Goal: Check status: Check status

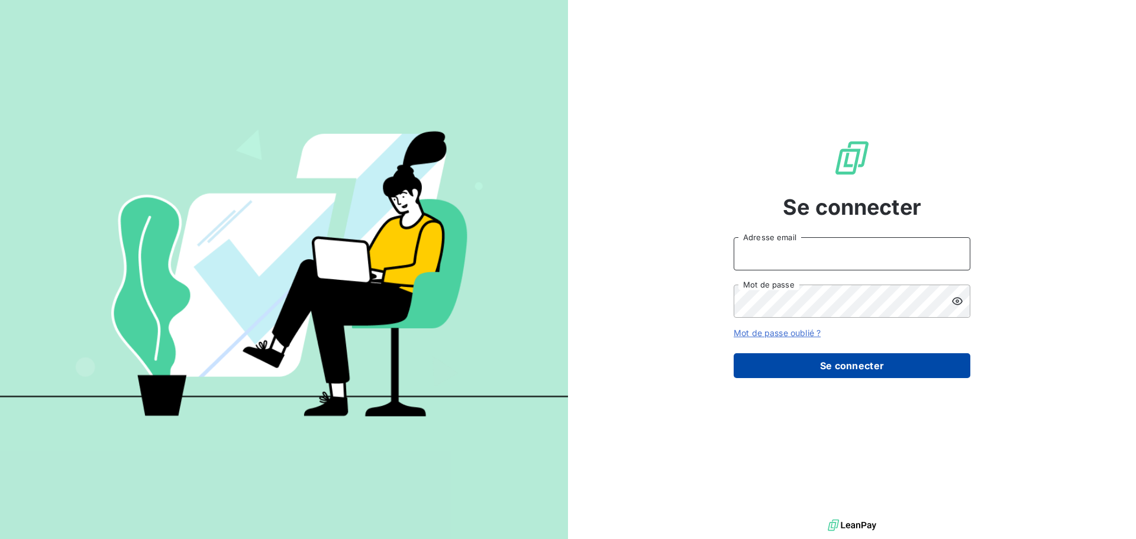
type input "[EMAIL_ADDRESS][PERSON_NAME][DOMAIN_NAME]"
click at [841, 371] on button "Se connecter" at bounding box center [852, 365] width 237 height 25
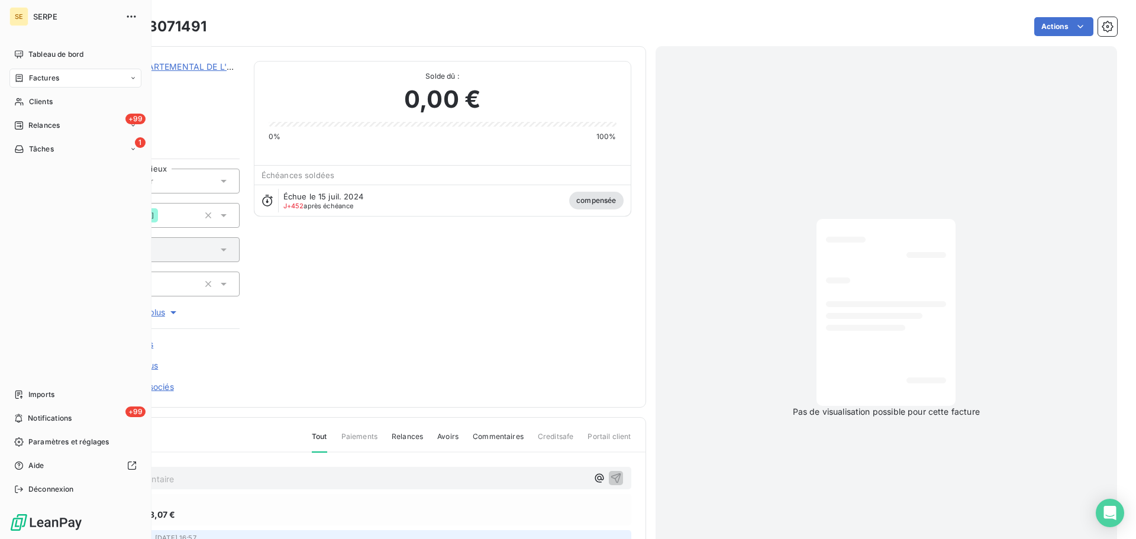
click at [44, 77] on span "Factures" at bounding box center [44, 78] width 30 height 11
click at [43, 103] on span "Factures" at bounding box center [43, 101] width 30 height 11
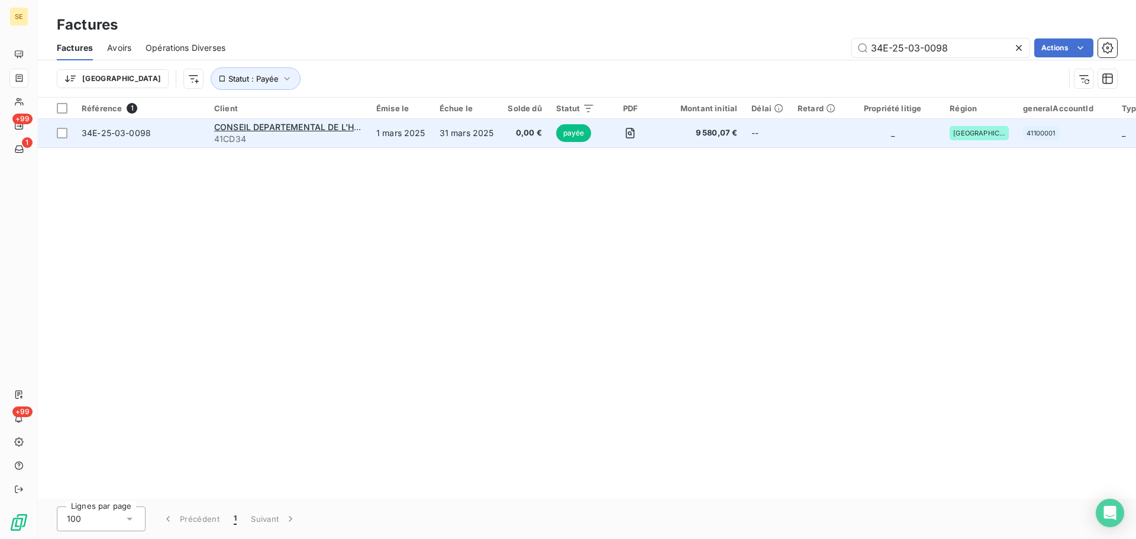
type input "34E-25-03-0098"
click at [108, 135] on span "34E-25-03-0098" at bounding box center [116, 133] width 69 height 10
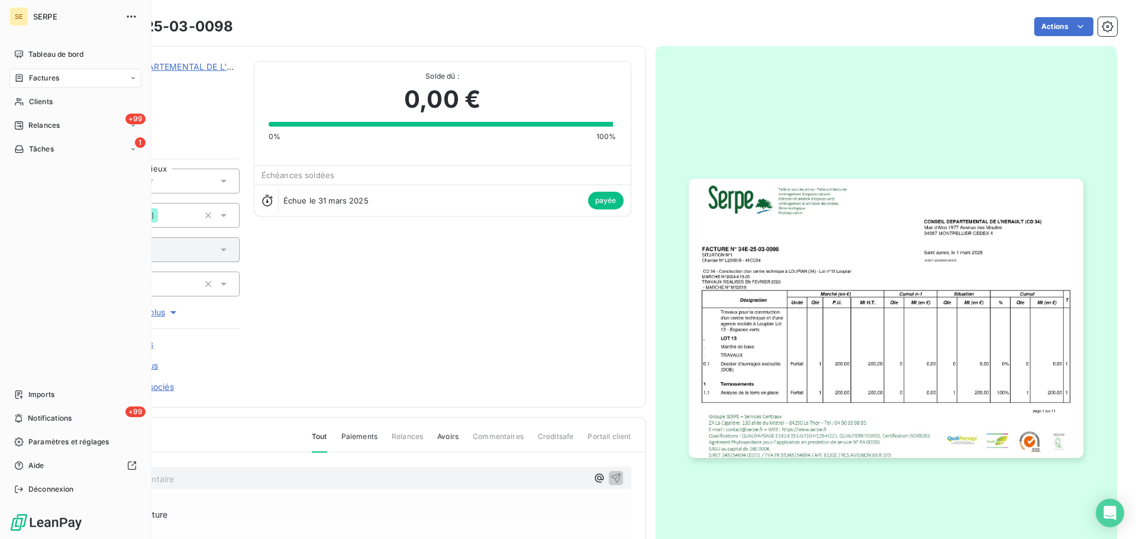
click at [44, 79] on span "Factures" at bounding box center [44, 78] width 30 height 11
click at [76, 79] on div "Factures" at bounding box center [75, 78] width 132 height 19
click at [62, 103] on div "Factures" at bounding box center [83, 101] width 118 height 19
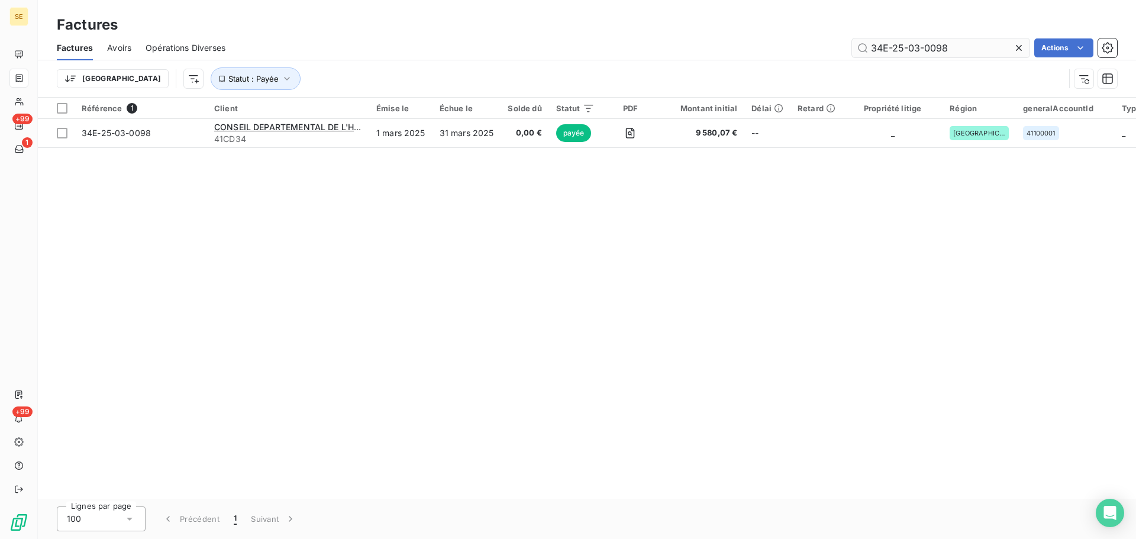
click at [956, 47] on input "34E-25-03-0098" at bounding box center [941, 47] width 178 height 19
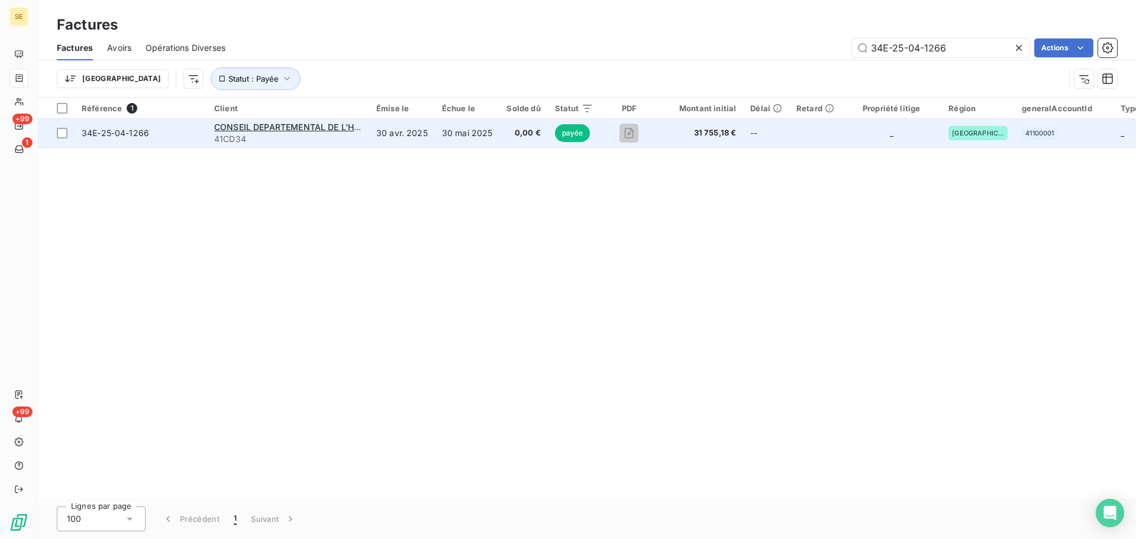
type input "34E-25-04-1266"
click at [126, 138] on div "34E-25-04-1266" at bounding box center [115, 133] width 67 height 12
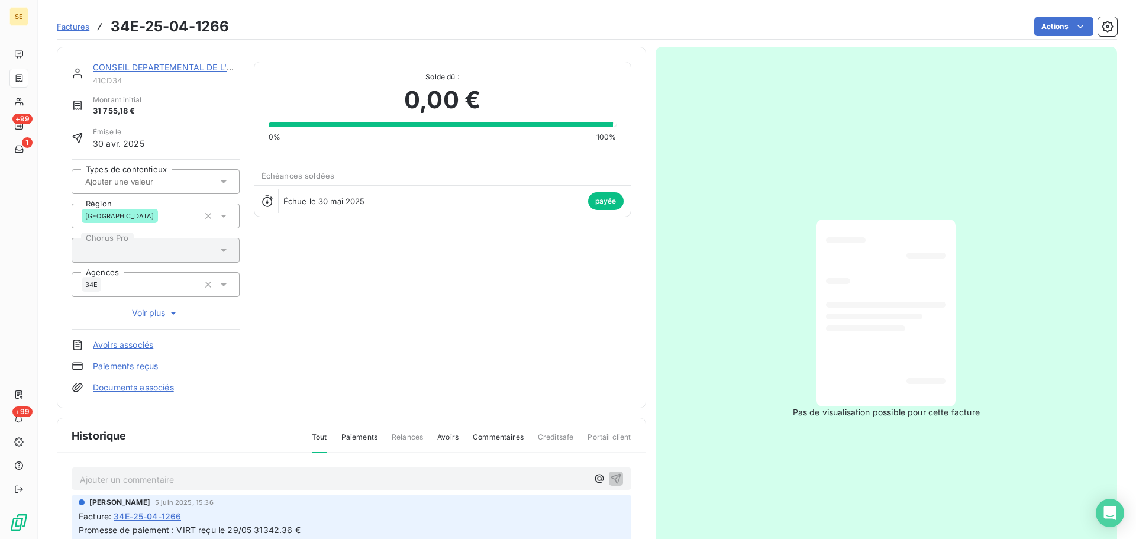
scroll to position [173, 0]
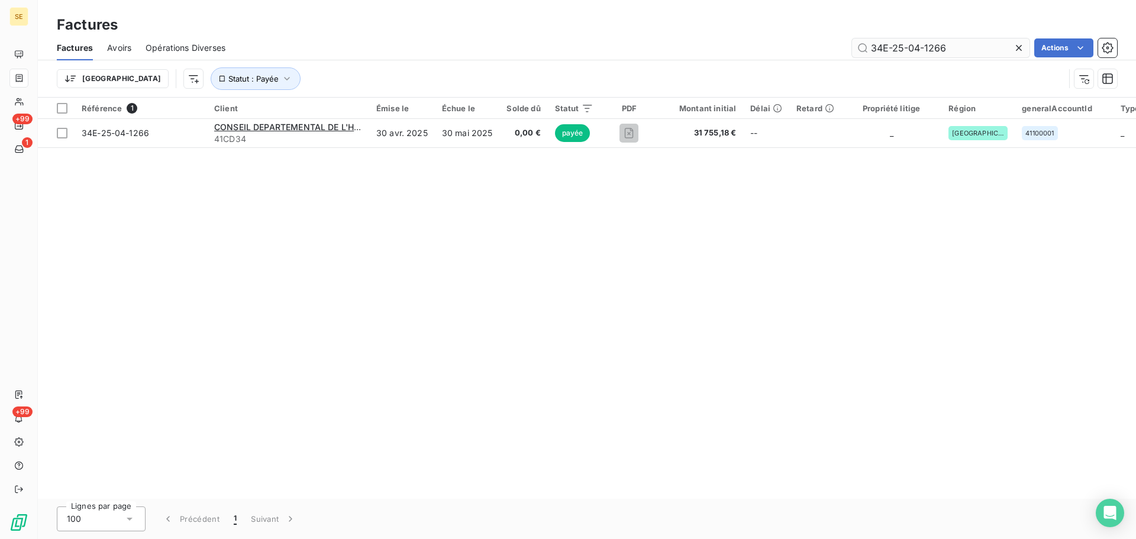
click at [958, 40] on input "34E-25-04-1266" at bounding box center [941, 47] width 178 height 19
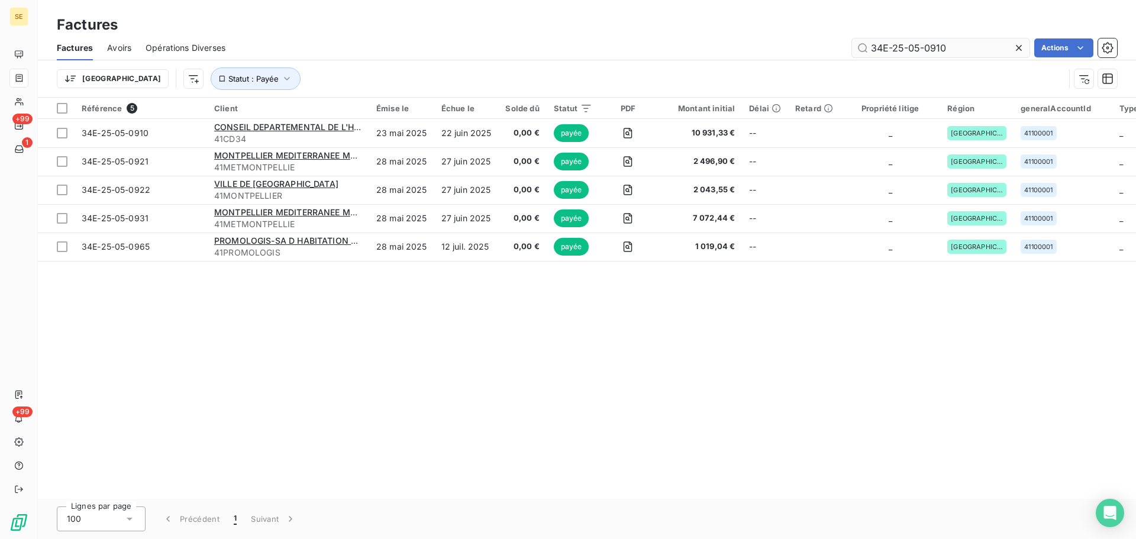
type input "34E-25-05-0910"
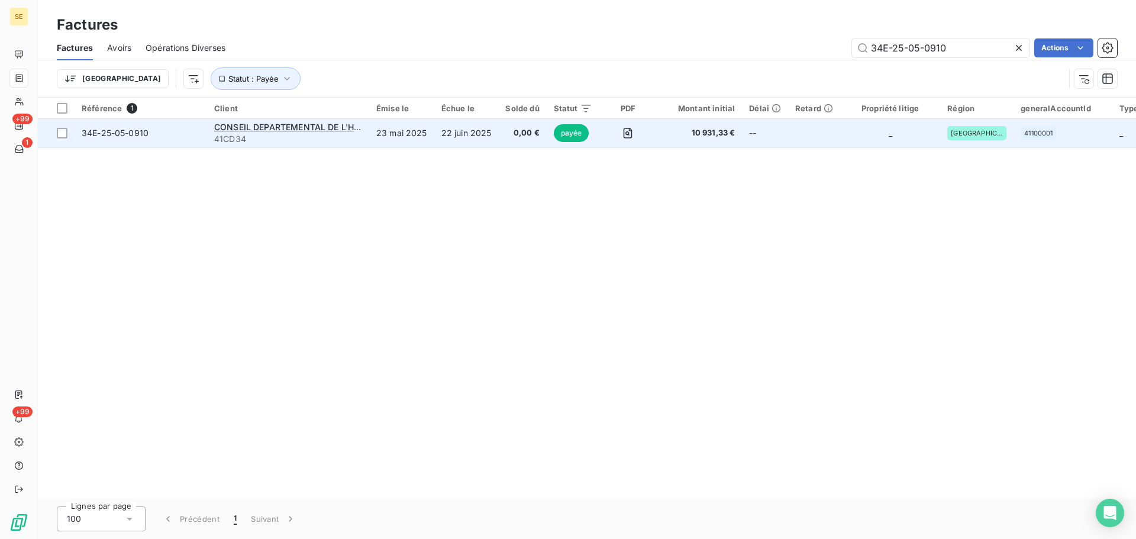
click at [106, 131] on span "34E-25-05-0910" at bounding box center [115, 133] width 67 height 10
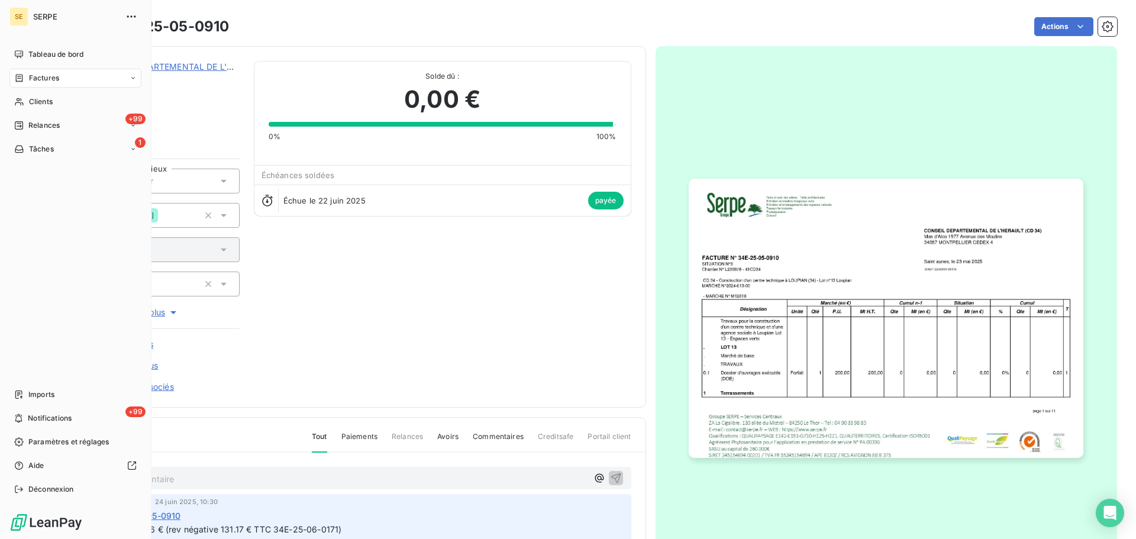
click at [43, 78] on span "Factures" at bounding box center [44, 78] width 30 height 11
click at [35, 77] on span "Factures" at bounding box center [44, 78] width 30 height 11
click at [60, 79] on div "Factures" at bounding box center [75, 78] width 132 height 19
click at [56, 103] on span "Factures" at bounding box center [43, 101] width 30 height 11
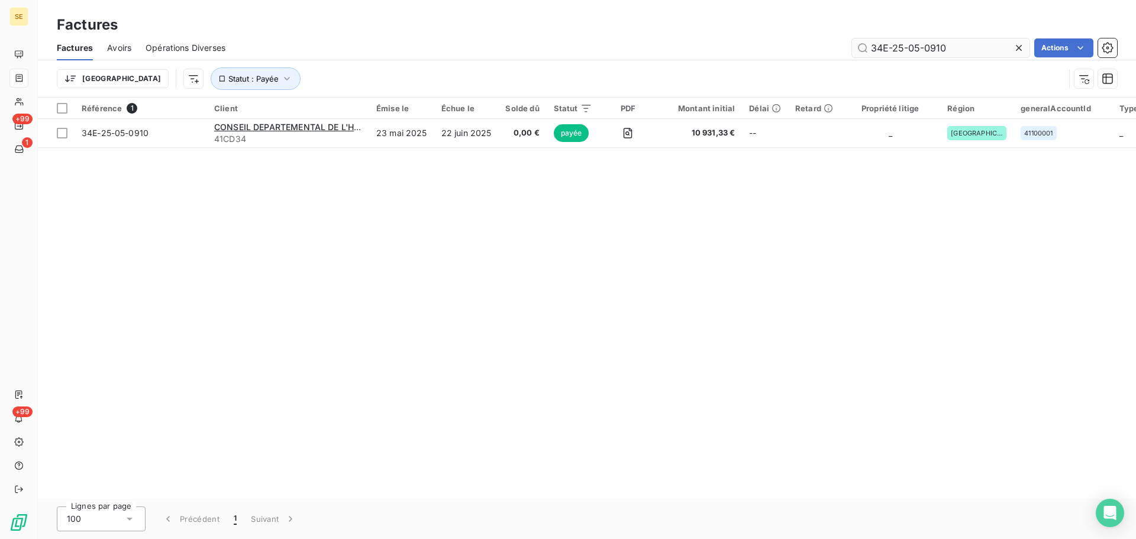
click at [972, 48] on input "34E-25-05-0910" at bounding box center [941, 47] width 178 height 19
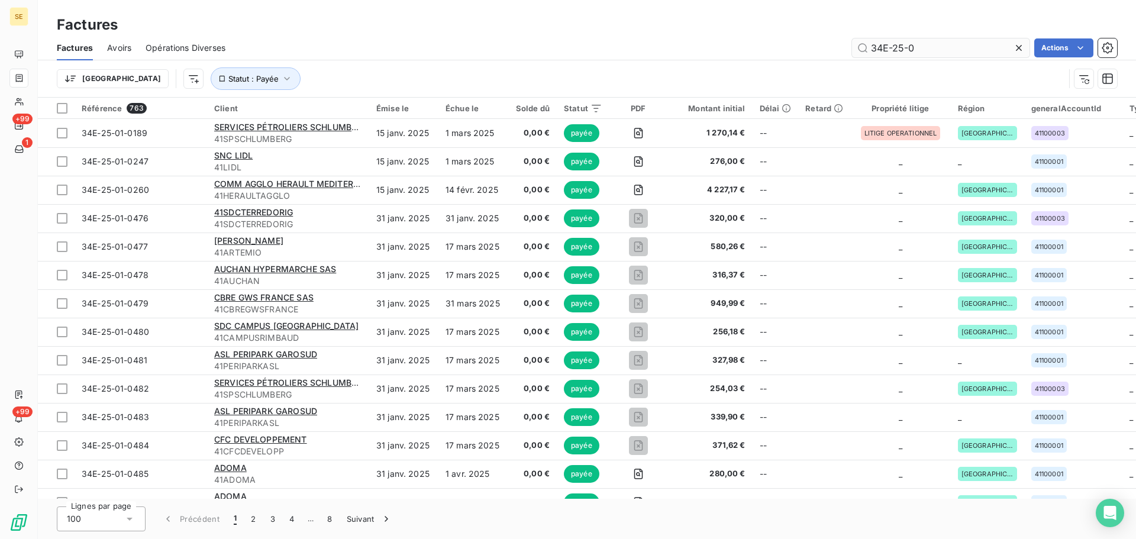
click at [912, 50] on input "34E-25-0" at bounding box center [941, 47] width 178 height 19
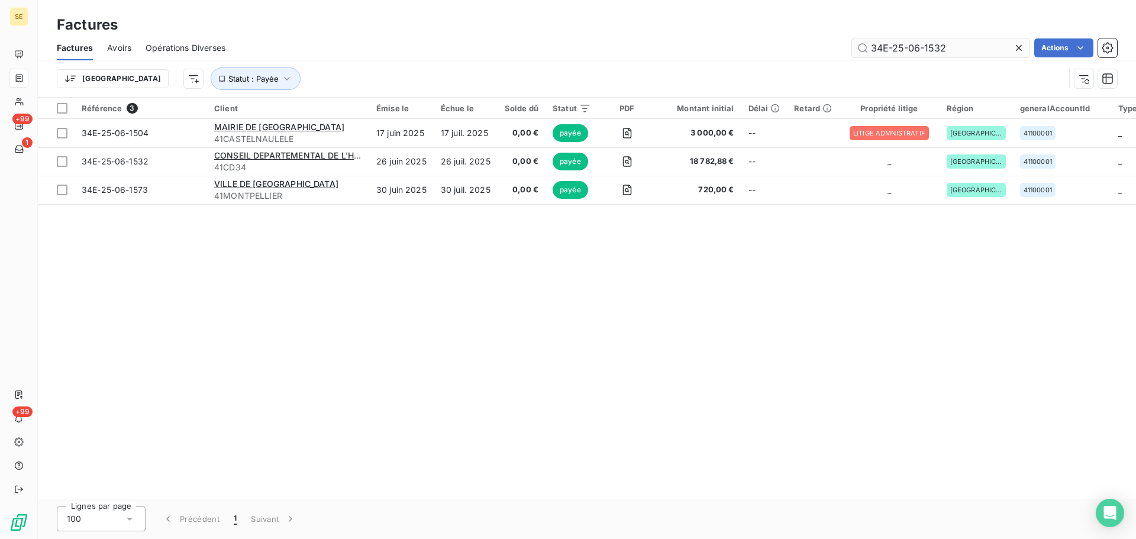
type input "34E-25-06-1532"
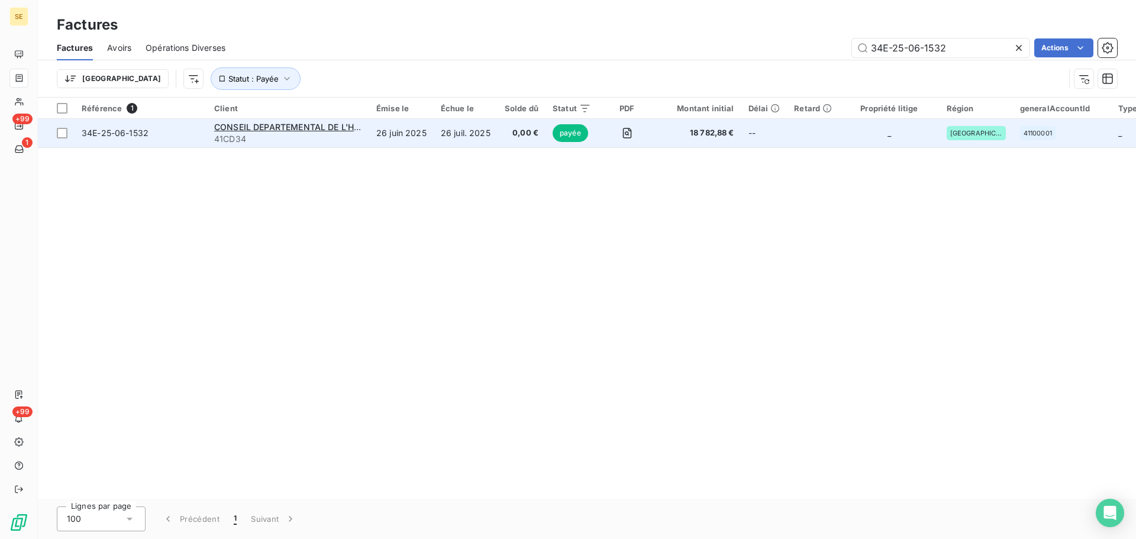
click at [128, 140] on td "34E-25-06-1532" at bounding box center [141, 133] width 133 height 28
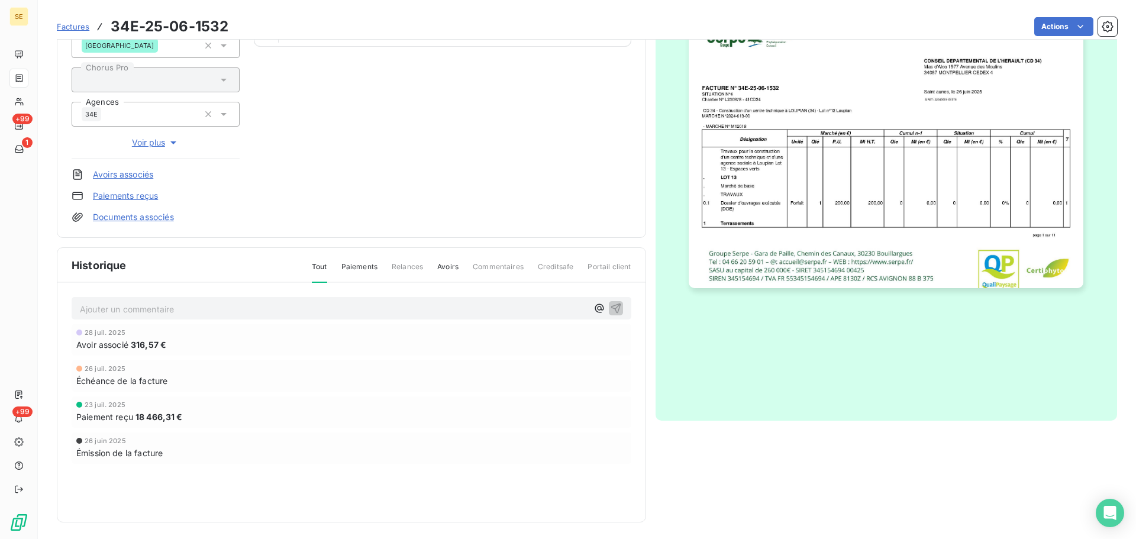
scroll to position [173, 0]
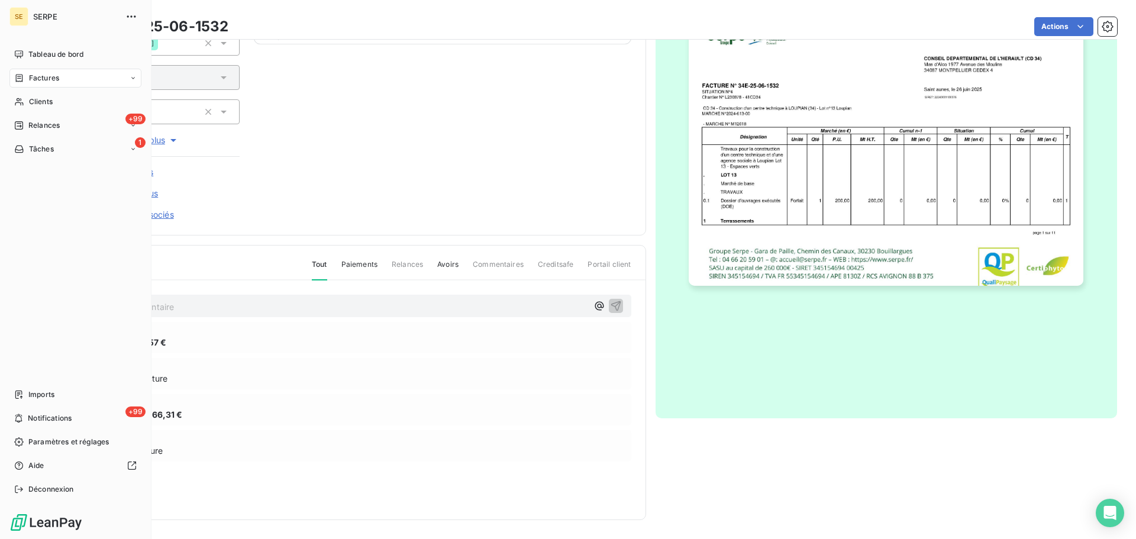
click at [44, 80] on span "Factures" at bounding box center [44, 78] width 30 height 11
click at [49, 105] on span "Factures" at bounding box center [43, 101] width 30 height 11
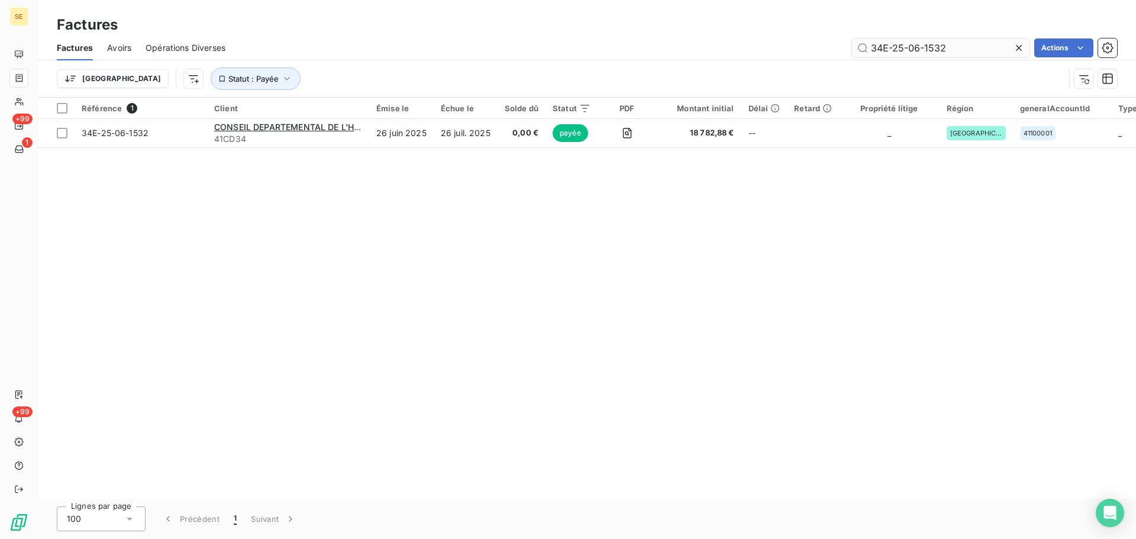
click at [959, 49] on input "34E-25-06-1532" at bounding box center [941, 47] width 178 height 19
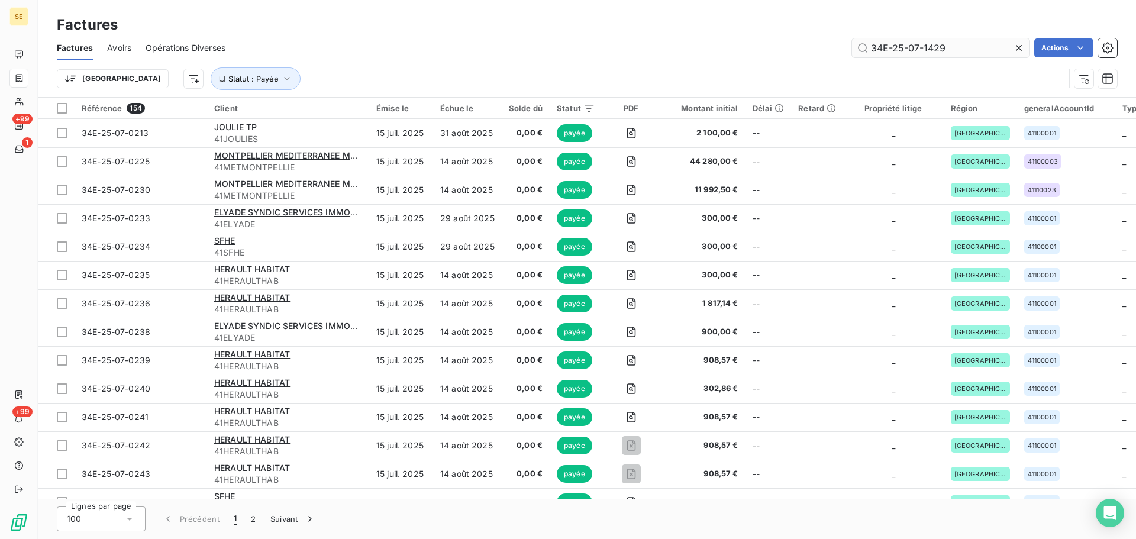
type input "34E-25-07-1429"
